Goal: Browse casually: Explore the website without a specific task or goal

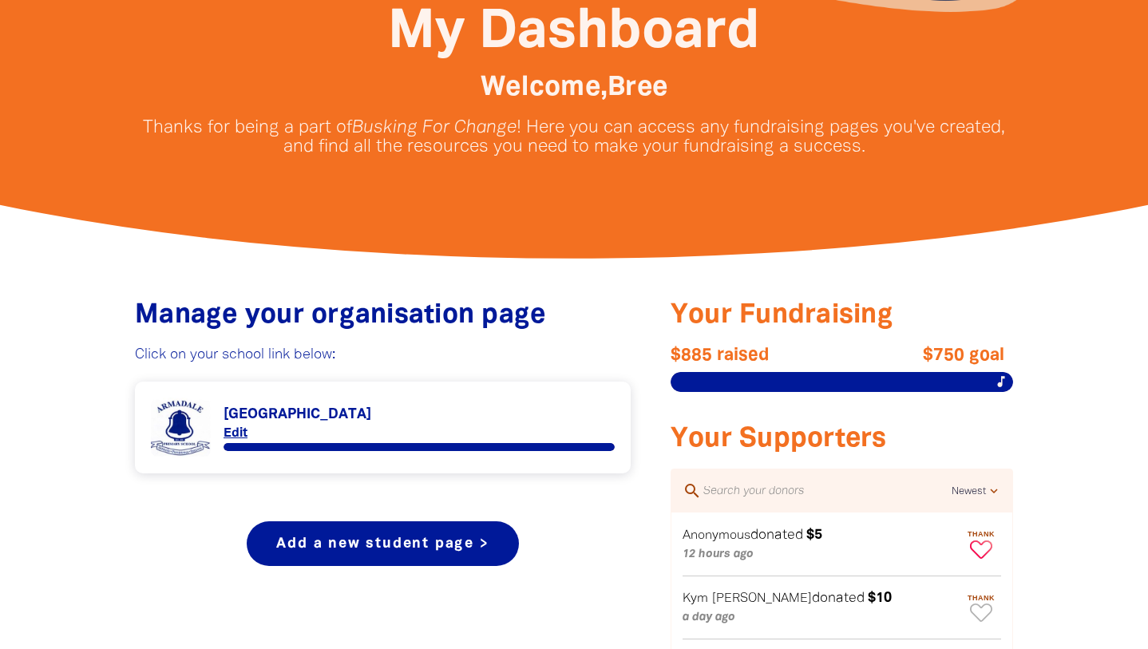
click at [975, 552] on icon "Paginated content" at bounding box center [981, 549] width 22 height 18
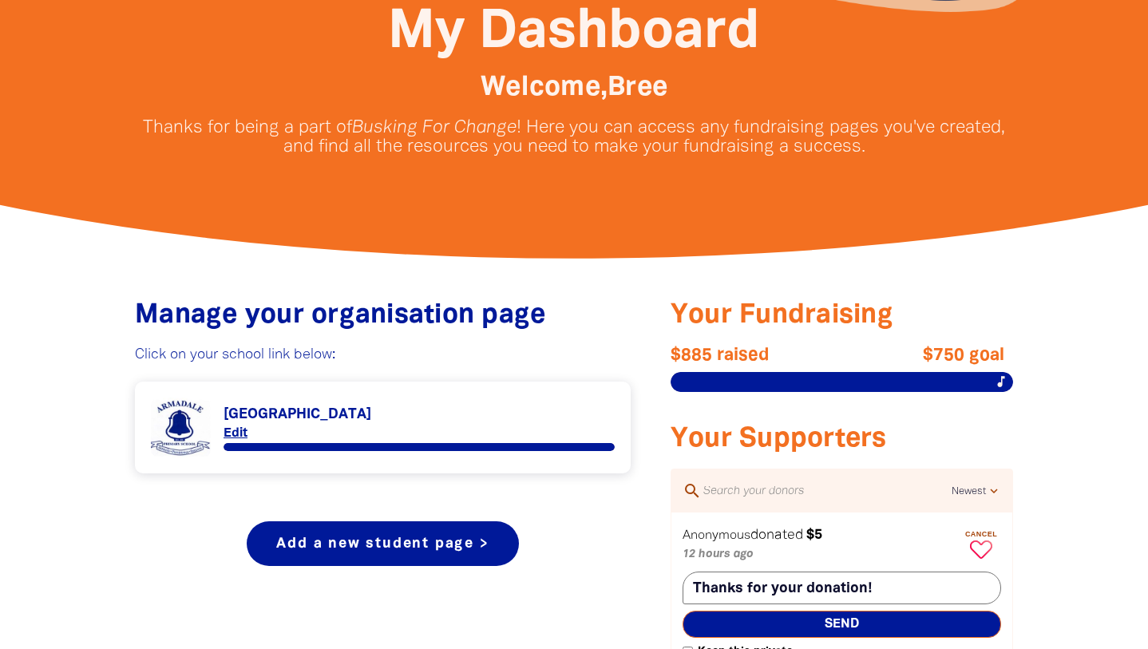
click at [802, 624] on span "Send" at bounding box center [842, 624] width 319 height 27
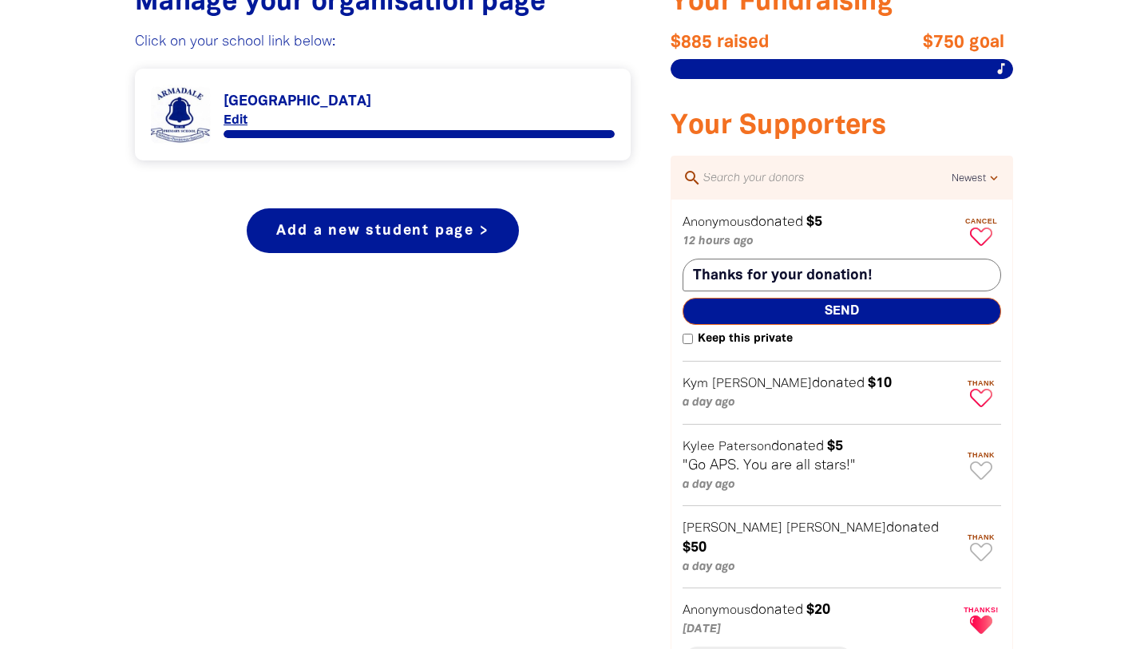
scroll to position [728, 0]
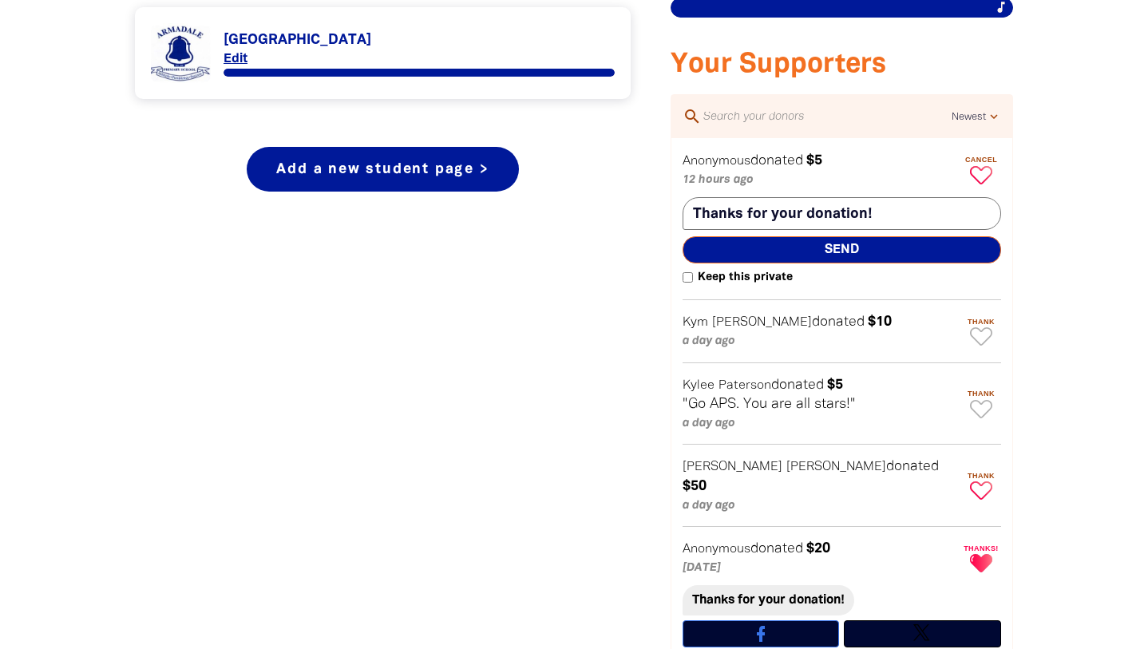
click at [981, 482] on icon "Paginated content" at bounding box center [981, 490] width 22 height 18
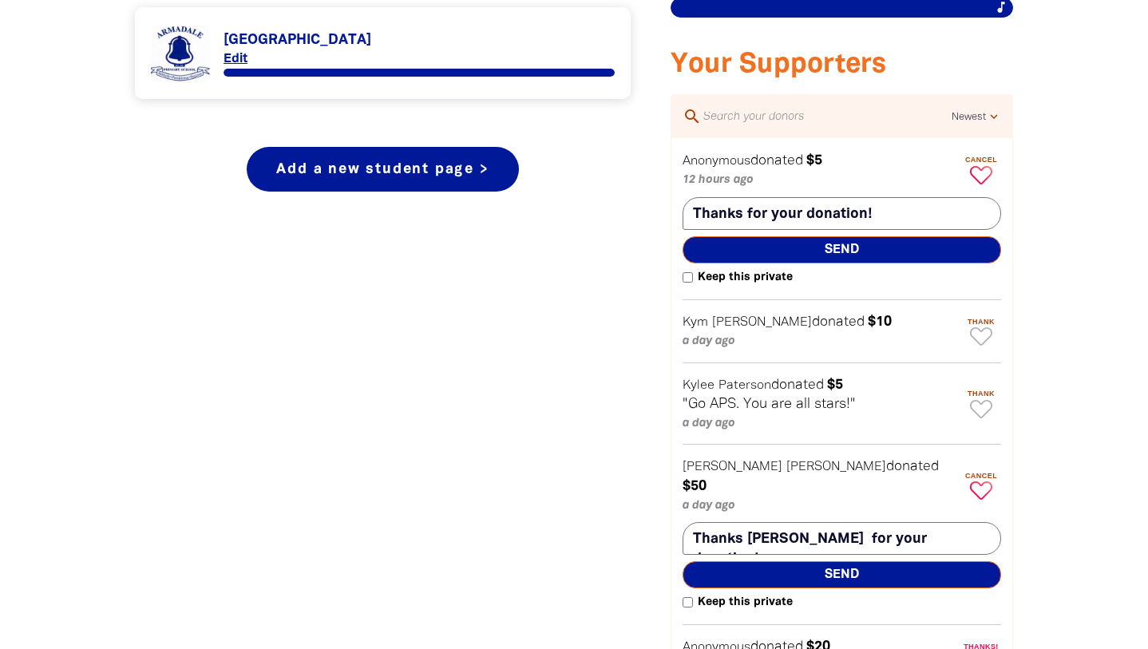
click at [822, 561] on span "Send" at bounding box center [842, 574] width 319 height 27
click at [979, 408] on icon "Paginated content" at bounding box center [981, 409] width 22 height 18
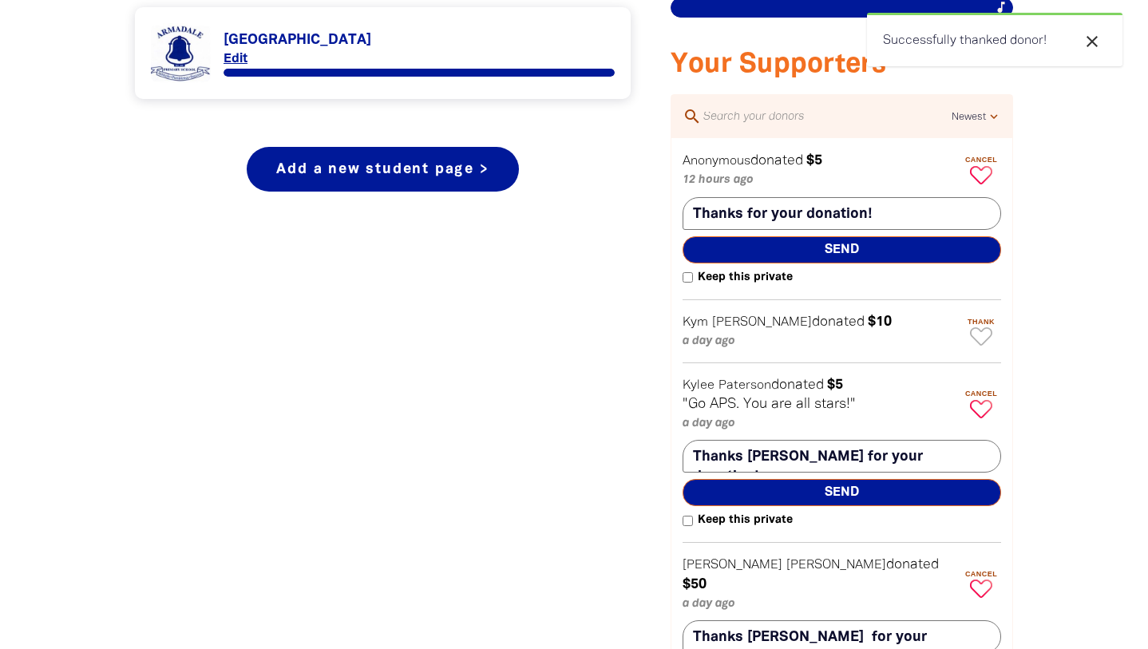
click at [826, 497] on span "Send" at bounding box center [842, 492] width 319 height 27
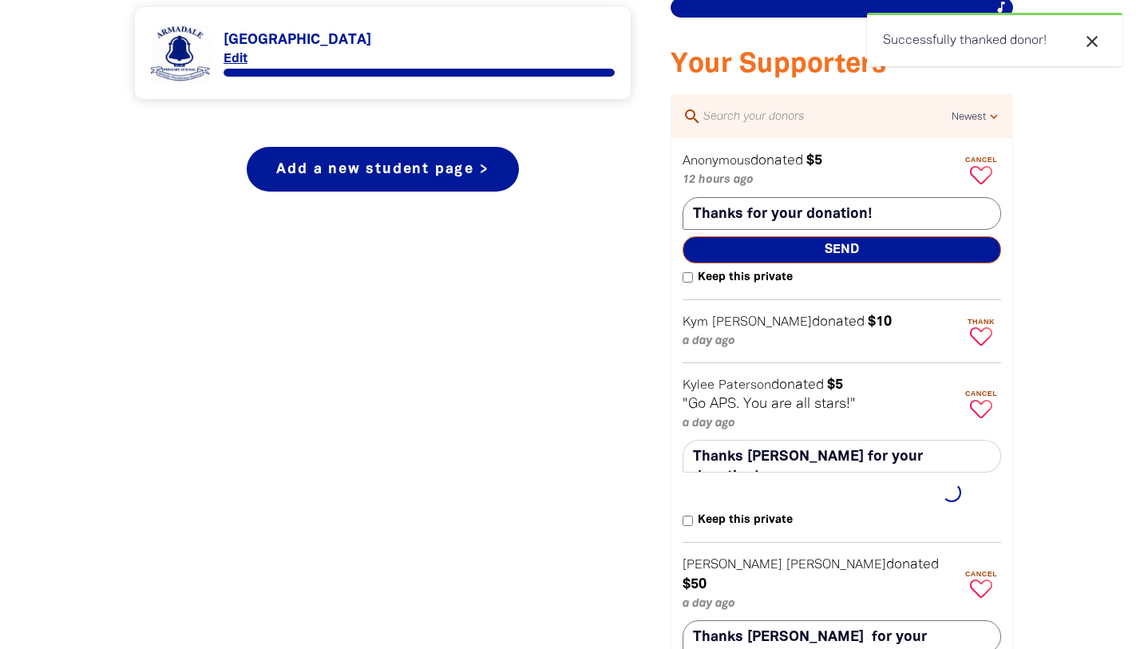
click at [982, 329] on icon "Paginated content" at bounding box center [981, 336] width 22 height 18
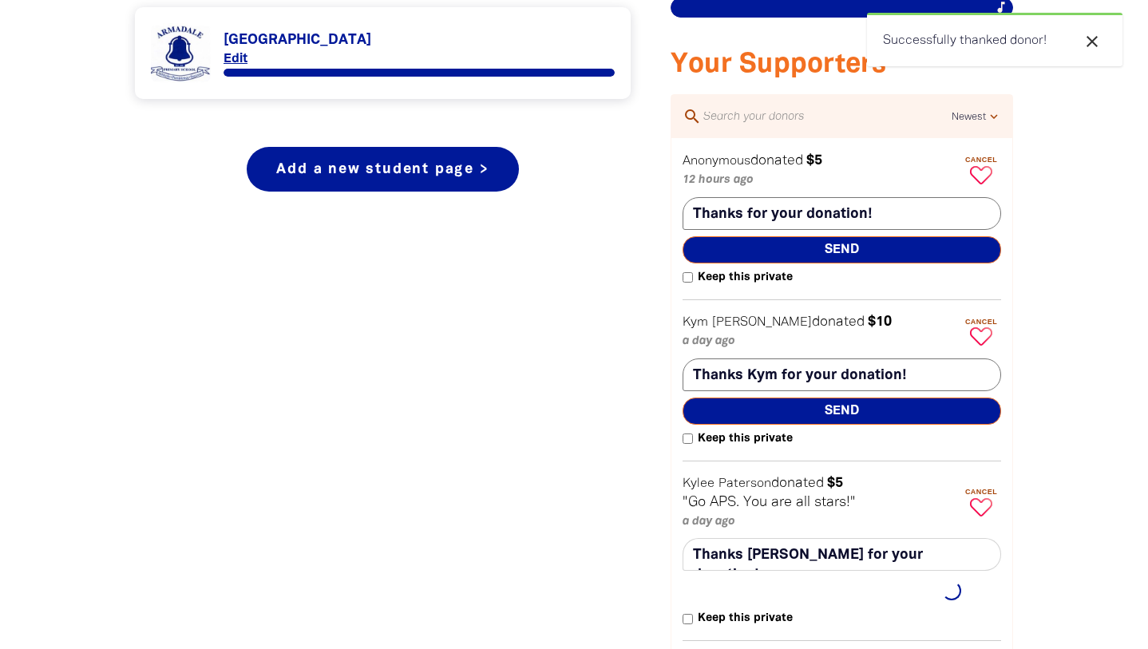
click at [858, 413] on span "Send" at bounding box center [842, 411] width 319 height 27
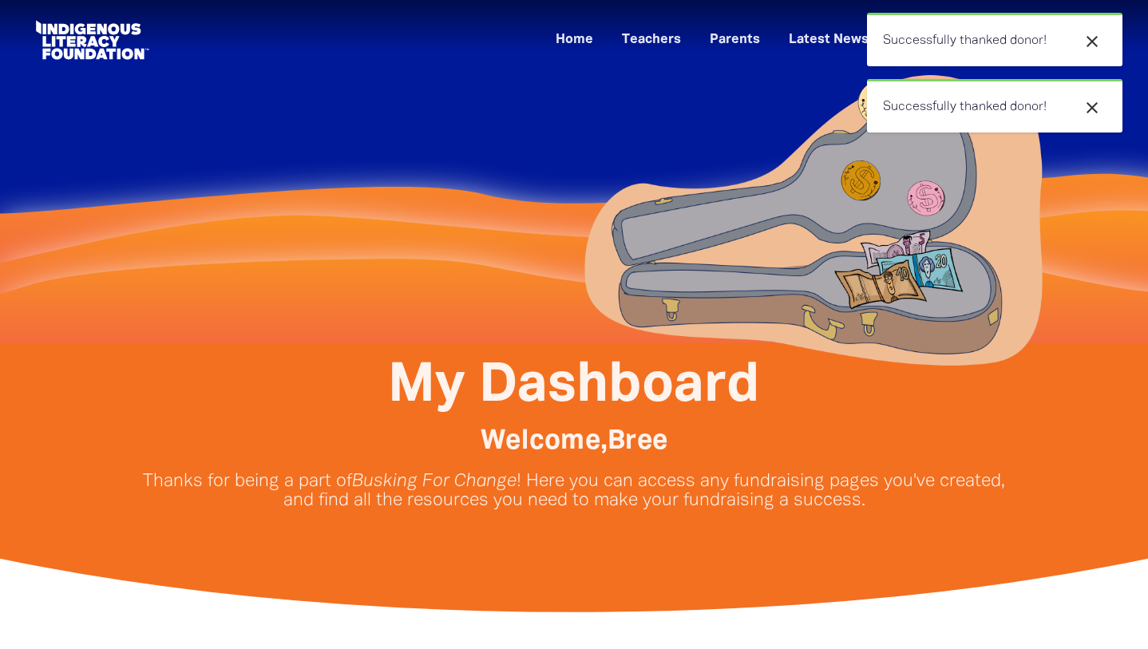
scroll to position [0, 0]
click at [578, 41] on link "Home" at bounding box center [574, 40] width 57 height 26
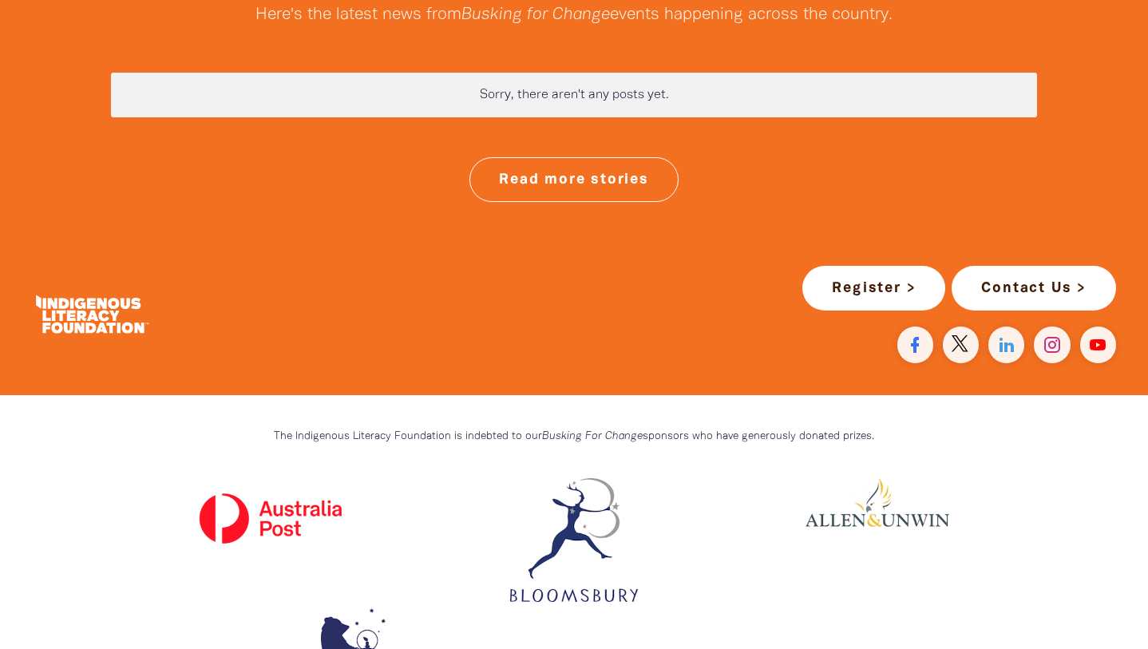
scroll to position [4233, 0]
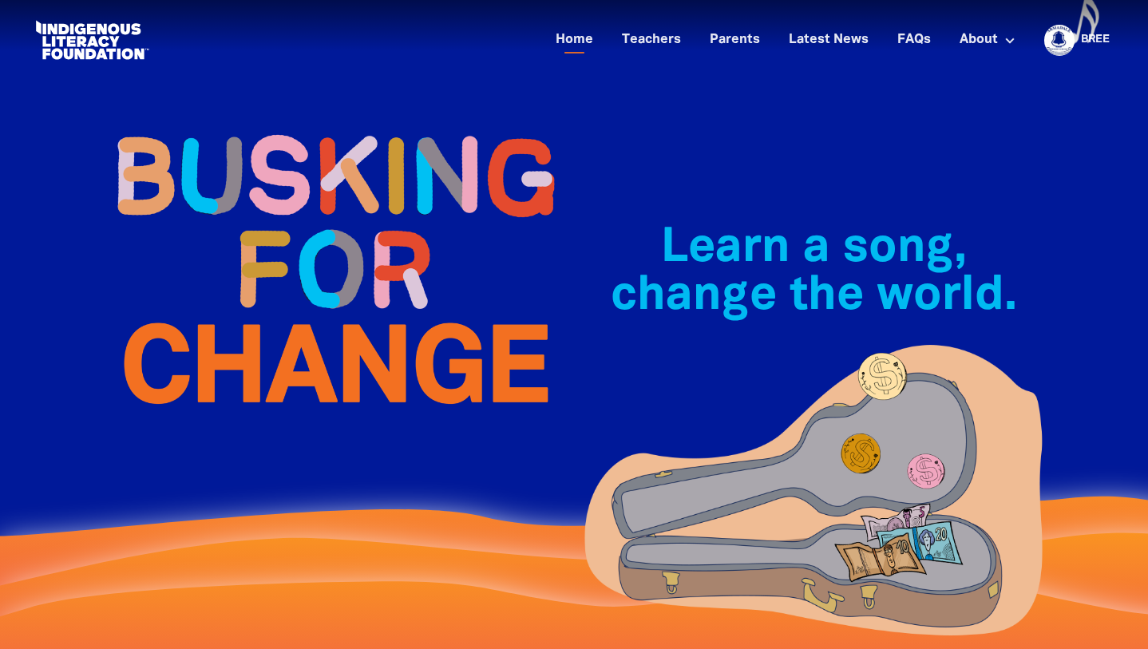
scroll to position [0, 0]
click at [574, 38] on link "Home" at bounding box center [574, 40] width 57 height 26
